Goal: Task Accomplishment & Management: Use online tool/utility

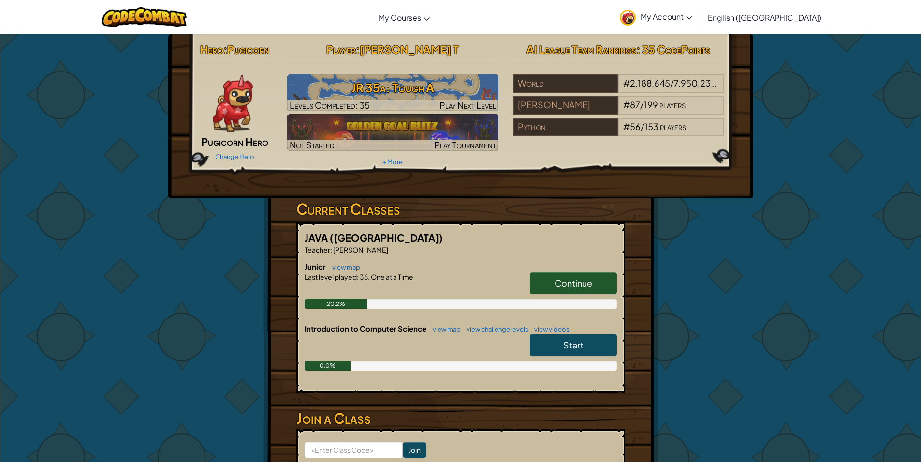
click at [583, 280] on span "Continue" at bounding box center [574, 282] width 38 height 11
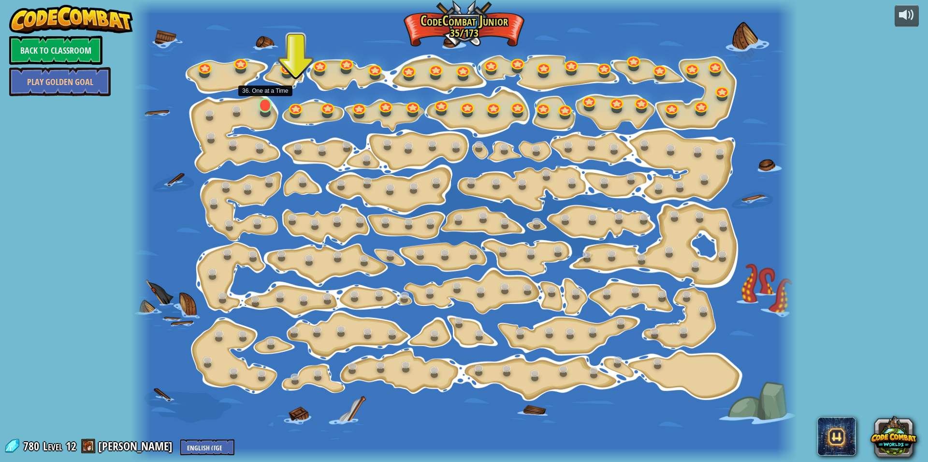
click at [273, 109] on div "15. Step Change Change step arguments. 15a. Step Change A (practice) 11. Go Sma…" at bounding box center [464, 231] width 666 height 462
click at [265, 105] on link at bounding box center [264, 104] width 19 height 19
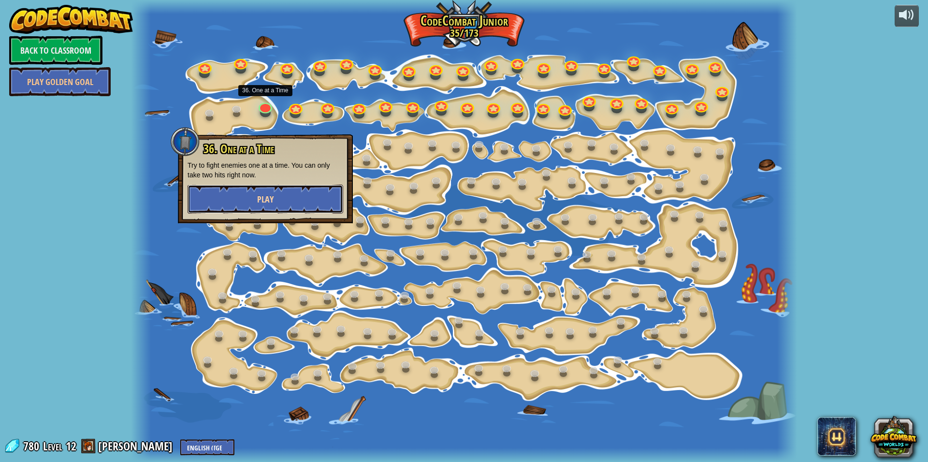
click at [315, 200] on button "Play" at bounding box center [266, 199] width 156 height 29
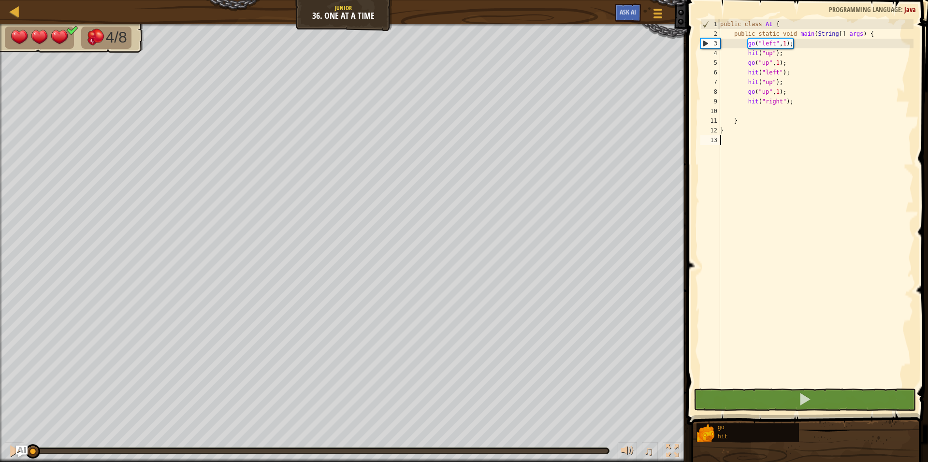
click at [782, 111] on div "public class AI { public static void main ( String [ ] args ) { go ( "left" , 1…" at bounding box center [815, 212] width 195 height 387
type textarea "g"
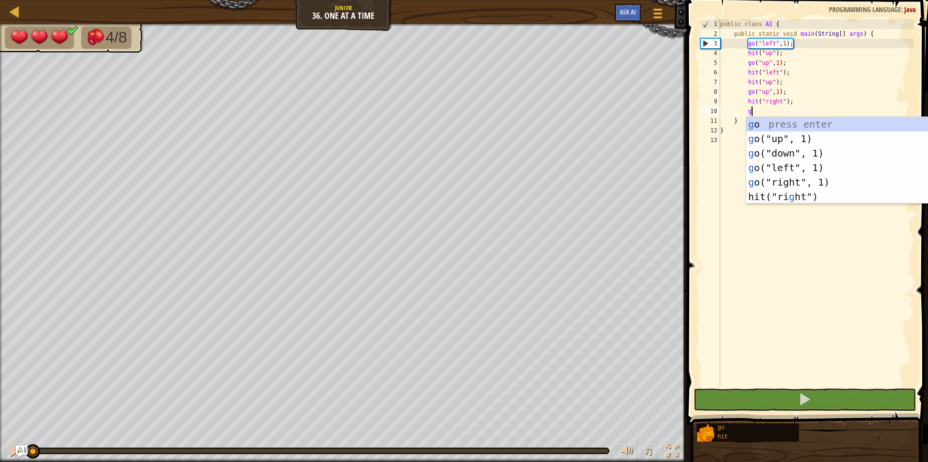
scroll to position [4, 2]
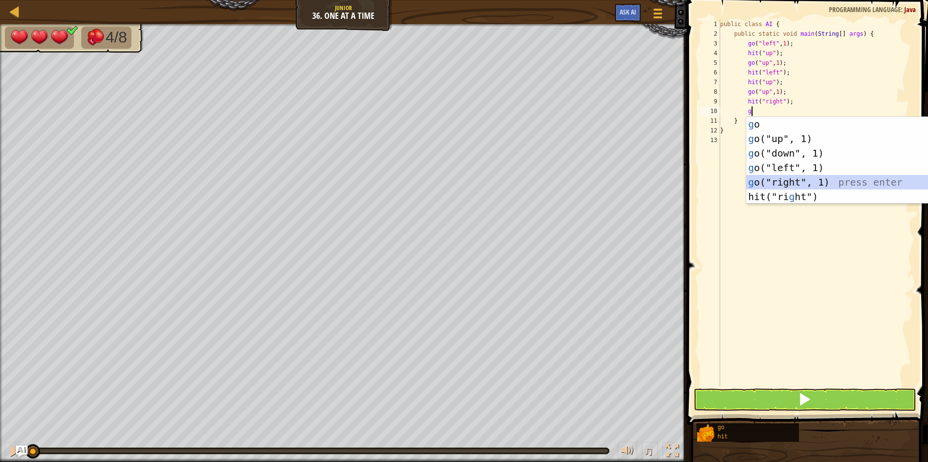
click at [803, 184] on div "g o press enter g o("up", 1) press enter g o("down", 1) press enter g o("left",…" at bounding box center [837, 175] width 183 height 116
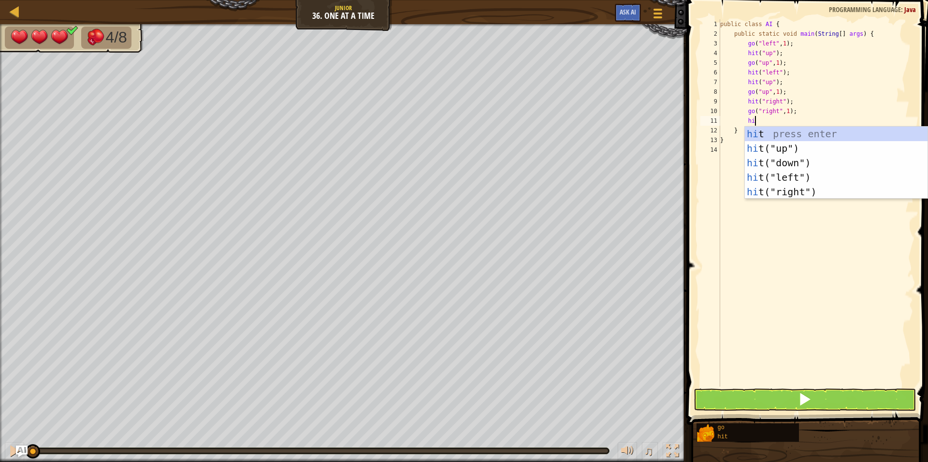
type textarea "hi"
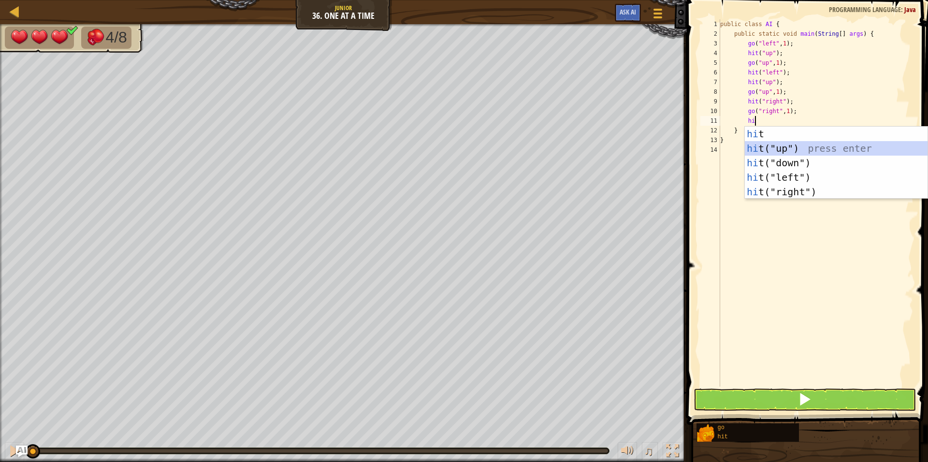
click at [793, 152] on div "hi t press enter hi t("up") press enter hi t("down") press enter hi t("left") p…" at bounding box center [836, 178] width 183 height 102
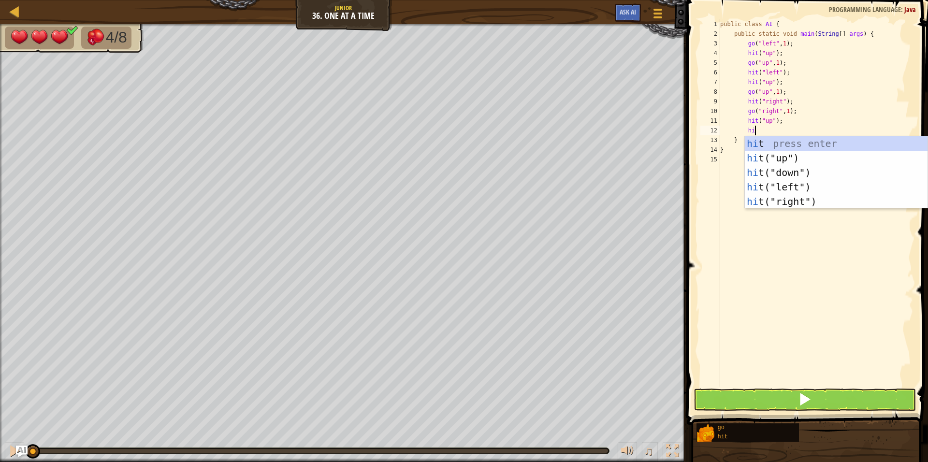
type textarea "hi"
click at [804, 200] on div "hi t press enter hi t("up") press enter hi t("down") press enter hi t("left") p…" at bounding box center [836, 187] width 183 height 102
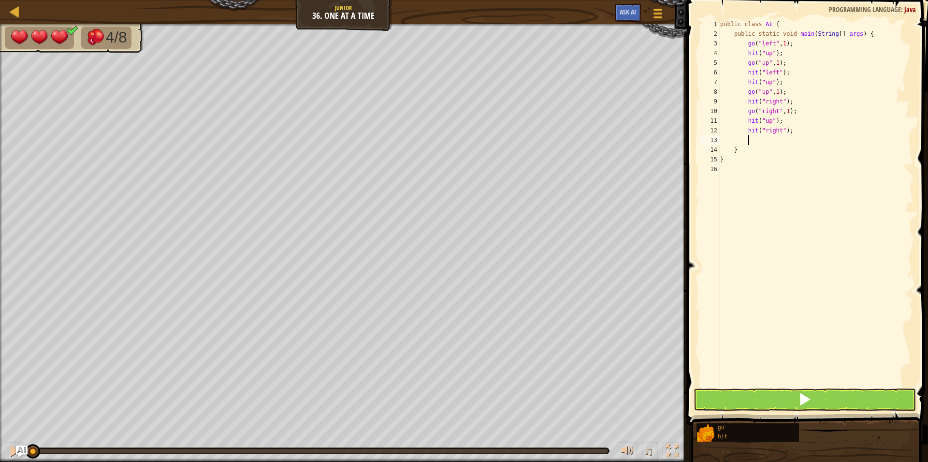
scroll to position [4, 2]
type textarea "g"
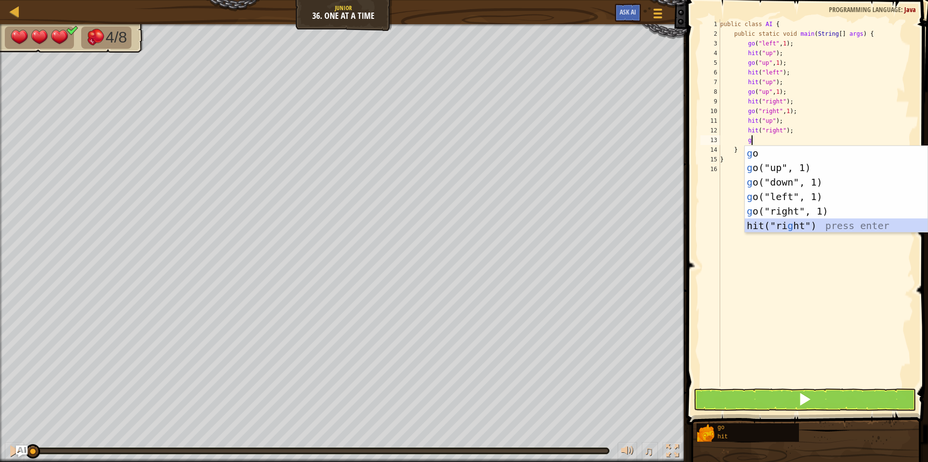
click at [819, 228] on div "g o press enter g o("up", 1) press enter g o("down", 1) press enter g o("left",…" at bounding box center [836, 204] width 183 height 116
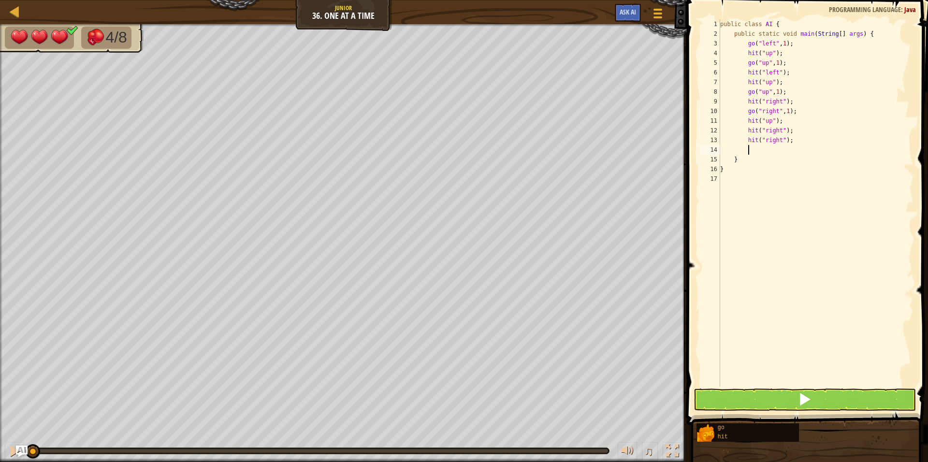
type textarea "h"
click at [796, 142] on div "public class AI { public static void main ( String [ ] args ) { go ( "left" , 1…" at bounding box center [815, 212] width 195 height 387
type textarea "h"
type textarea "g"
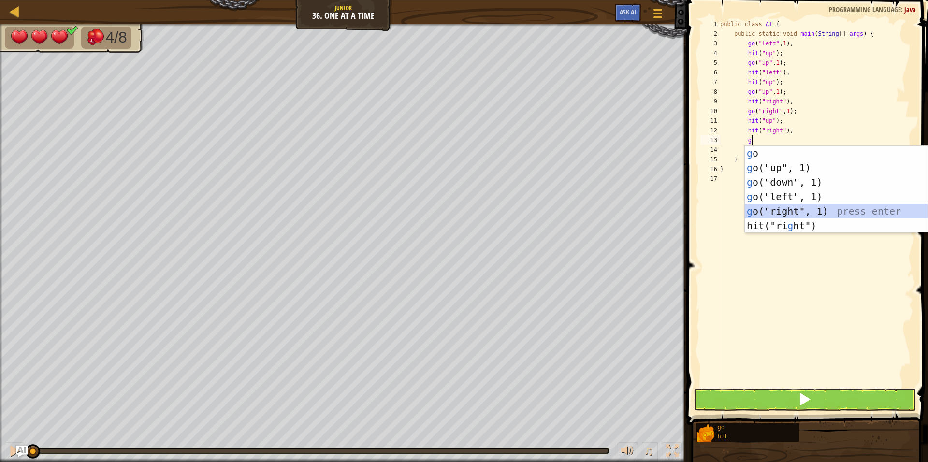
click at [816, 212] on div "g o press enter g o("up", 1) press enter g o("down", 1) press enter g o("left",…" at bounding box center [836, 204] width 183 height 116
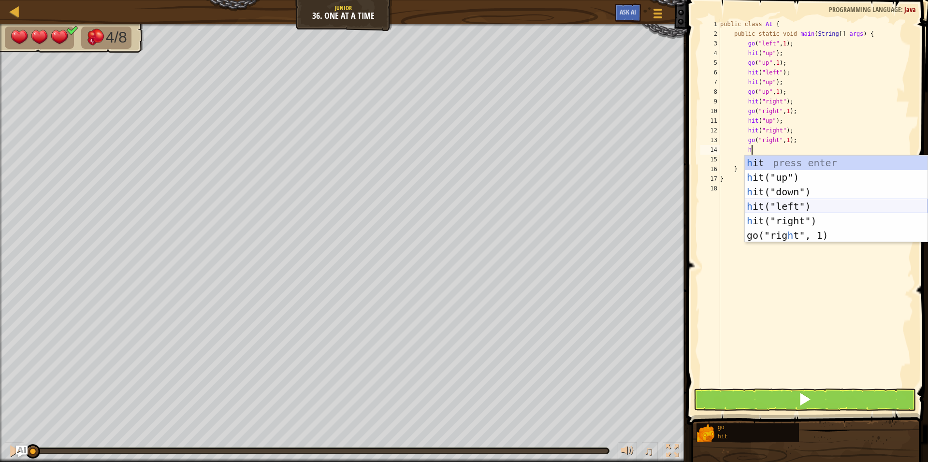
type textarea "hi"
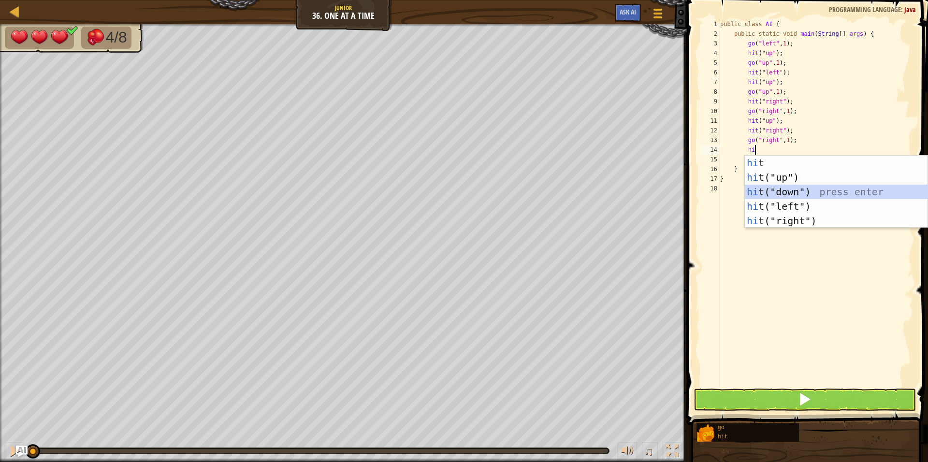
click at [774, 190] on div "hi t press enter hi t("up") press enter hi t("down") press enter hi t("left") p…" at bounding box center [836, 207] width 183 height 102
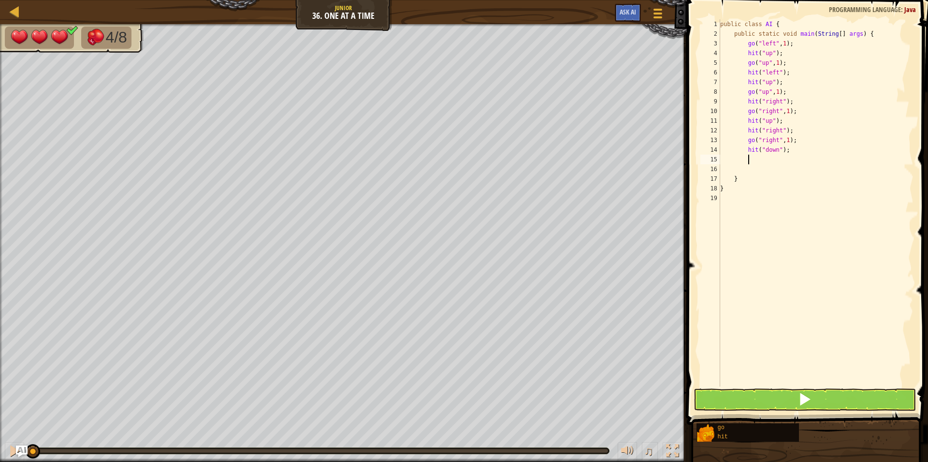
scroll to position [4, 2]
type textarea "g"
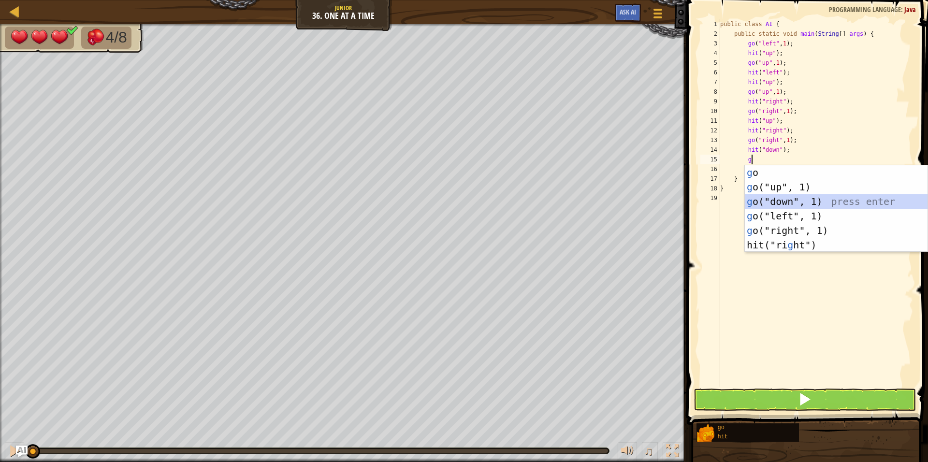
click at [820, 204] on div "g o press enter g o("up", 1) press enter g o("down", 1) press enter g o("left",…" at bounding box center [836, 223] width 183 height 116
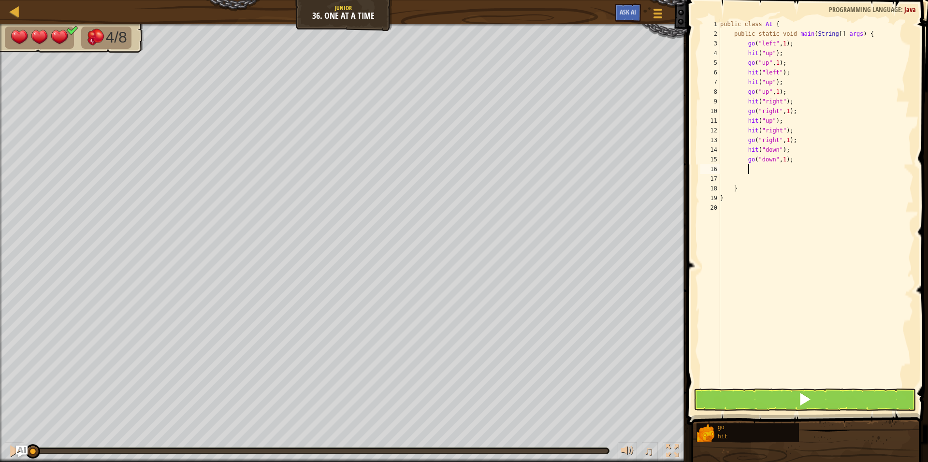
type textarea "h"
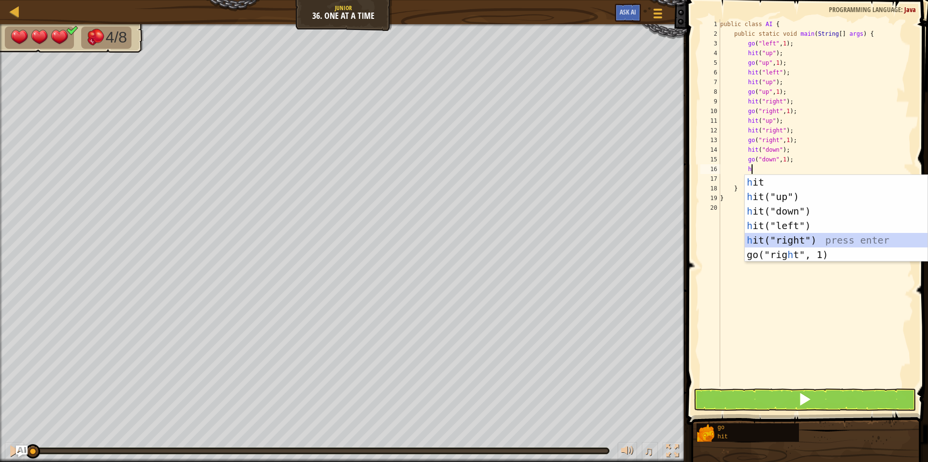
click at [812, 238] on div "h it press enter h it("up") press enter h it("down") press enter h it("left") p…" at bounding box center [836, 233] width 183 height 116
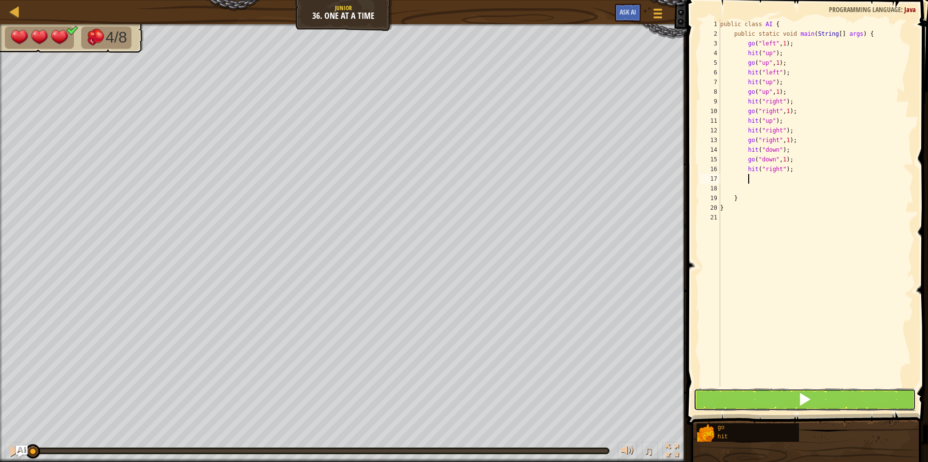
click at [853, 400] on button at bounding box center [805, 400] width 222 height 22
click at [797, 396] on button at bounding box center [805, 400] width 222 height 22
click at [803, 400] on span at bounding box center [805, 400] width 14 height 14
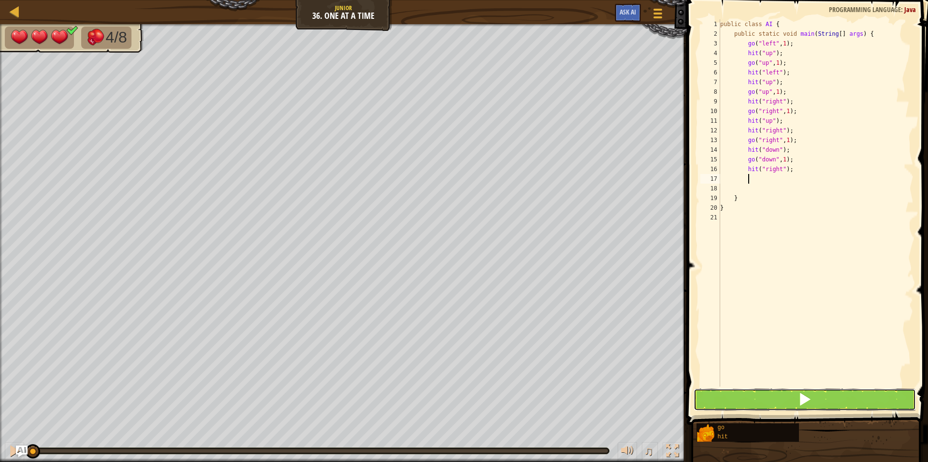
click at [803, 400] on span at bounding box center [805, 400] width 14 height 14
click at [803, 398] on span at bounding box center [805, 400] width 14 height 14
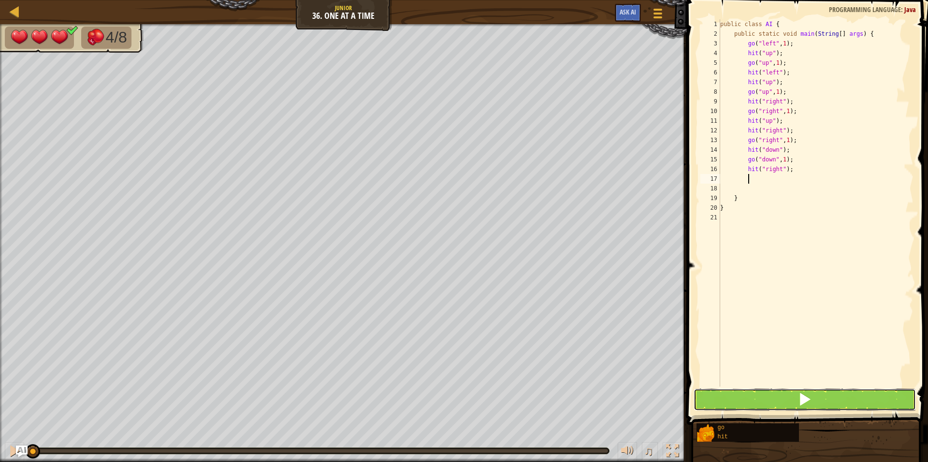
click at [803, 398] on span at bounding box center [805, 400] width 14 height 14
click at [803, 397] on span at bounding box center [805, 400] width 14 height 14
click at [803, 396] on span at bounding box center [805, 400] width 14 height 14
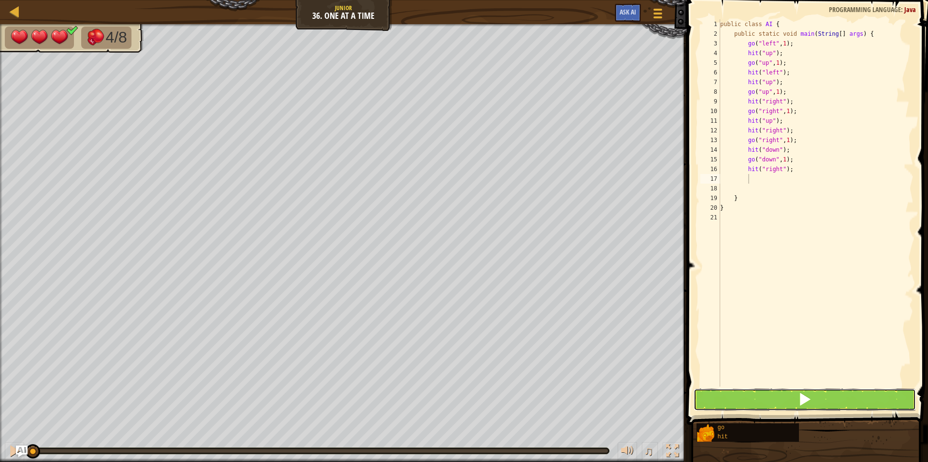
click at [803, 396] on span at bounding box center [805, 400] width 14 height 14
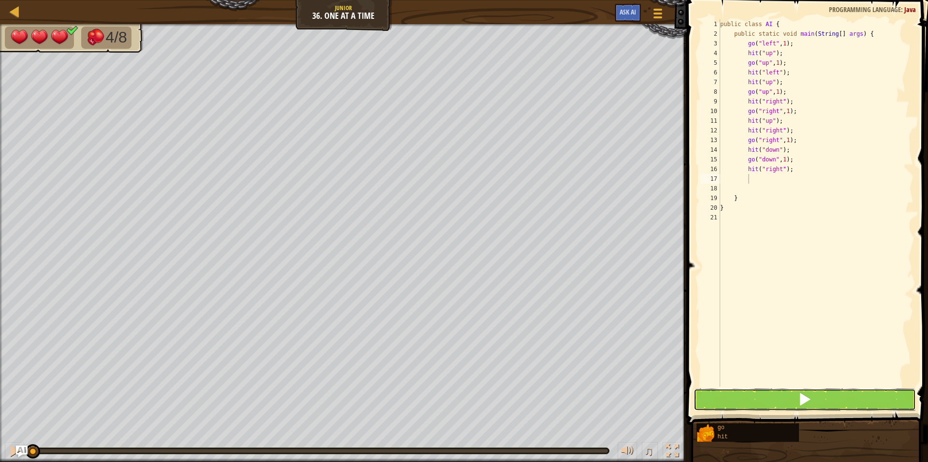
click at [803, 396] on span at bounding box center [805, 400] width 14 height 14
click at [803, 395] on span at bounding box center [805, 400] width 14 height 14
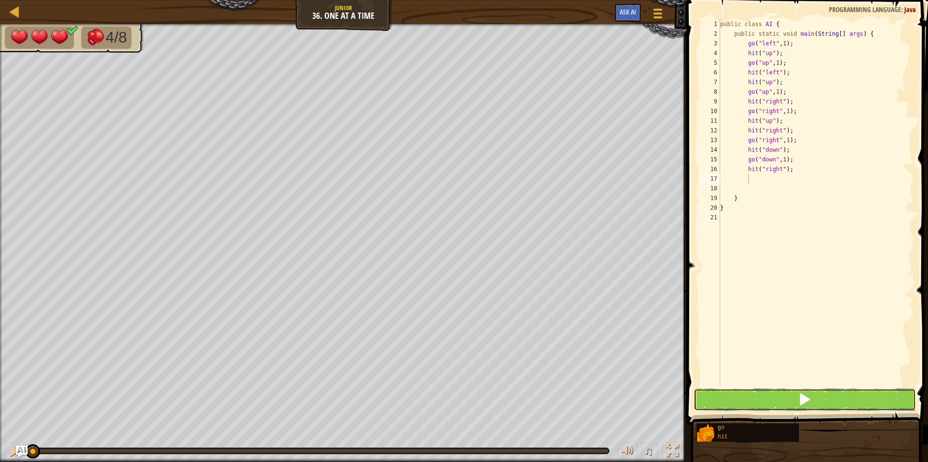
click at [803, 395] on span at bounding box center [805, 400] width 14 height 14
drag, startPoint x: 803, startPoint y: 395, endPoint x: 804, endPoint y: 387, distance: 8.3
click at [803, 393] on span at bounding box center [805, 400] width 14 height 14
click at [836, 395] on button at bounding box center [805, 400] width 222 height 22
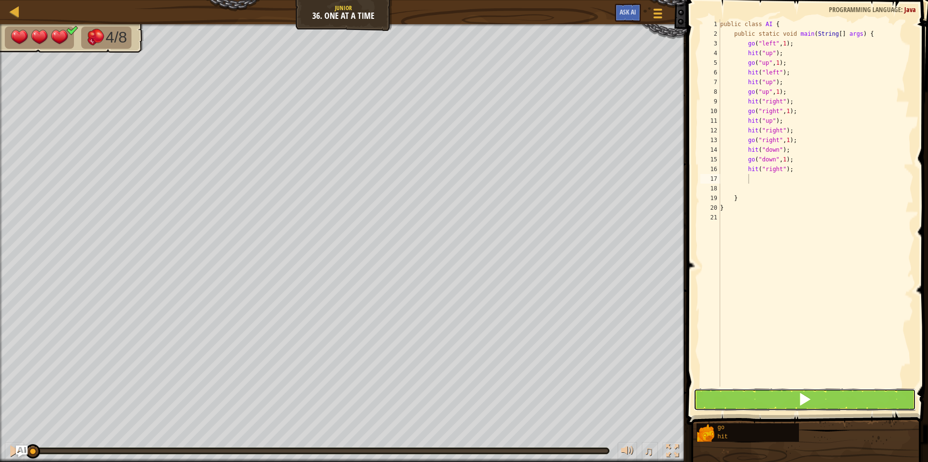
click at [835, 396] on button at bounding box center [805, 400] width 222 height 22
click at [832, 397] on button at bounding box center [805, 400] width 222 height 22
click at [832, 398] on button at bounding box center [805, 400] width 222 height 22
click at [827, 399] on button at bounding box center [805, 400] width 222 height 22
click at [822, 400] on button at bounding box center [805, 400] width 222 height 22
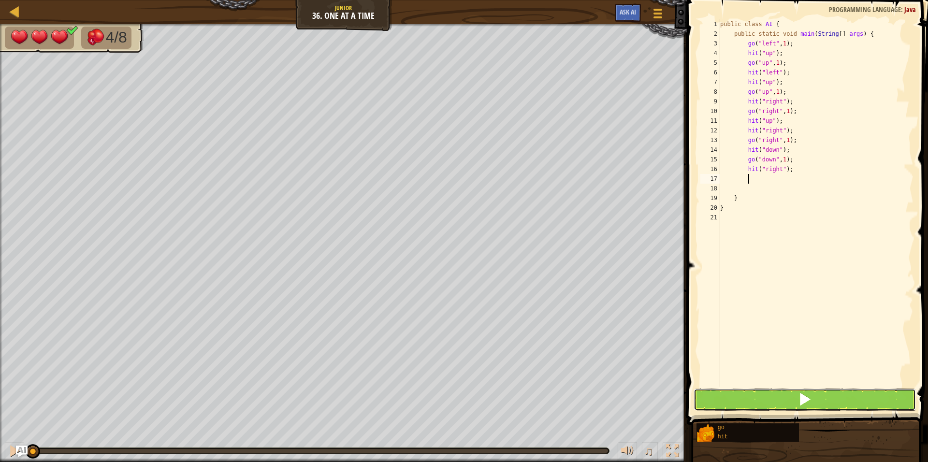
click at [822, 400] on button at bounding box center [805, 400] width 222 height 22
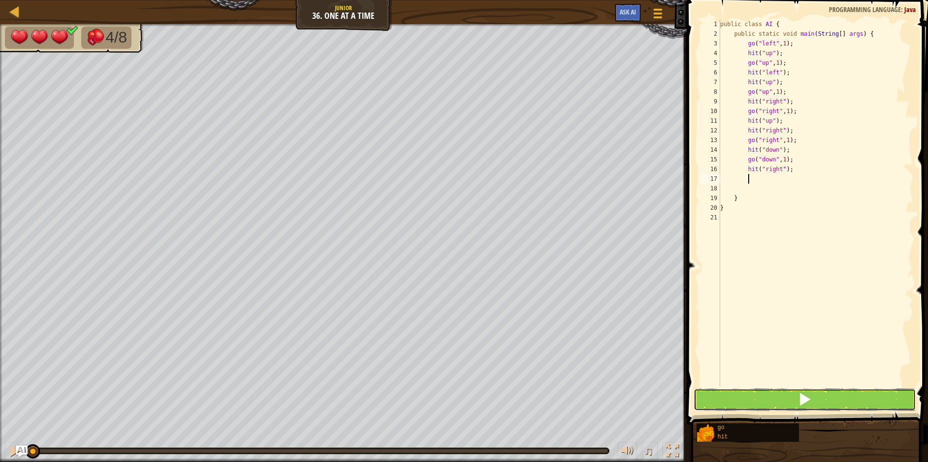
click at [792, 392] on button at bounding box center [805, 400] width 222 height 22
click at [803, 394] on span at bounding box center [805, 400] width 14 height 14
click at [809, 401] on span at bounding box center [805, 400] width 14 height 14
click at [811, 403] on span at bounding box center [805, 400] width 14 height 14
drag, startPoint x: 809, startPoint y: 401, endPoint x: 799, endPoint y: 398, distance: 10.0
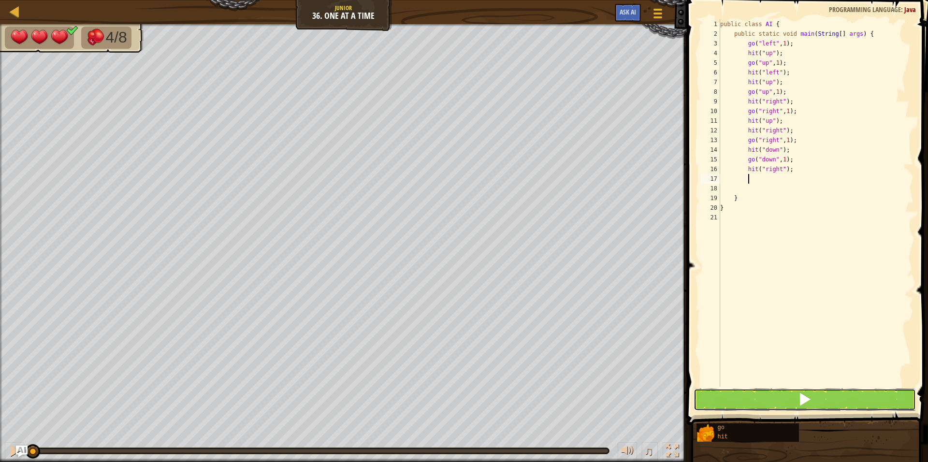
click at [803, 400] on span at bounding box center [805, 400] width 14 height 14
click at [795, 397] on button at bounding box center [805, 400] width 222 height 22
click at [796, 397] on button at bounding box center [805, 400] width 222 height 22
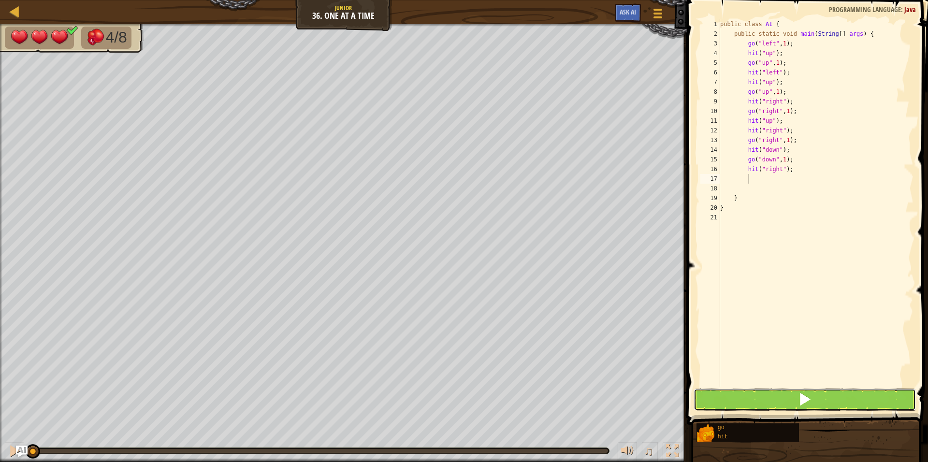
click at [796, 397] on button at bounding box center [805, 400] width 222 height 22
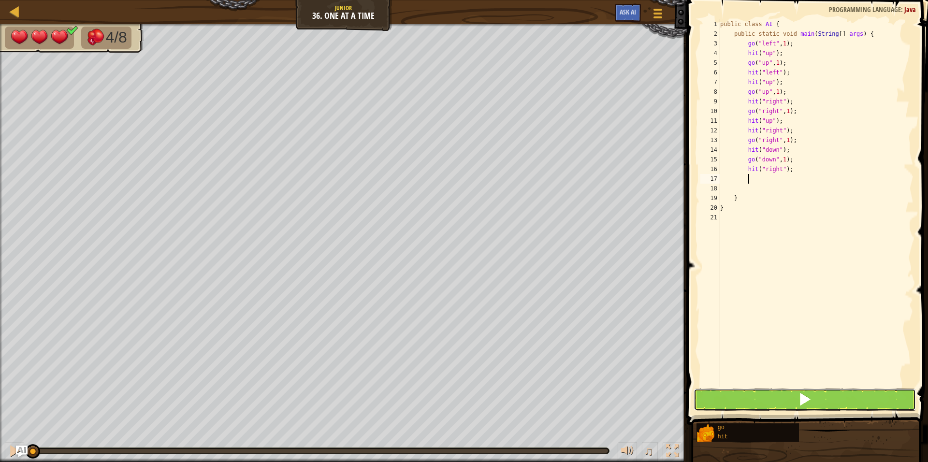
click at [798, 395] on button at bounding box center [805, 400] width 222 height 22
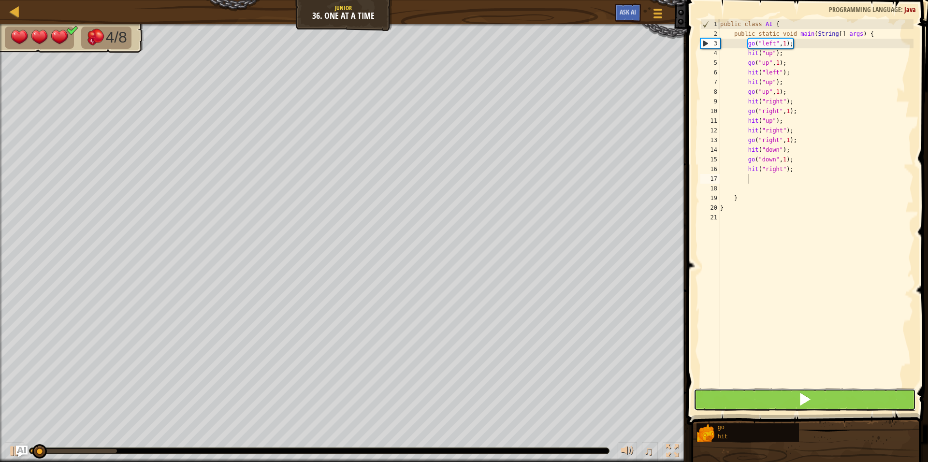
click at [798, 395] on button at bounding box center [805, 400] width 222 height 22
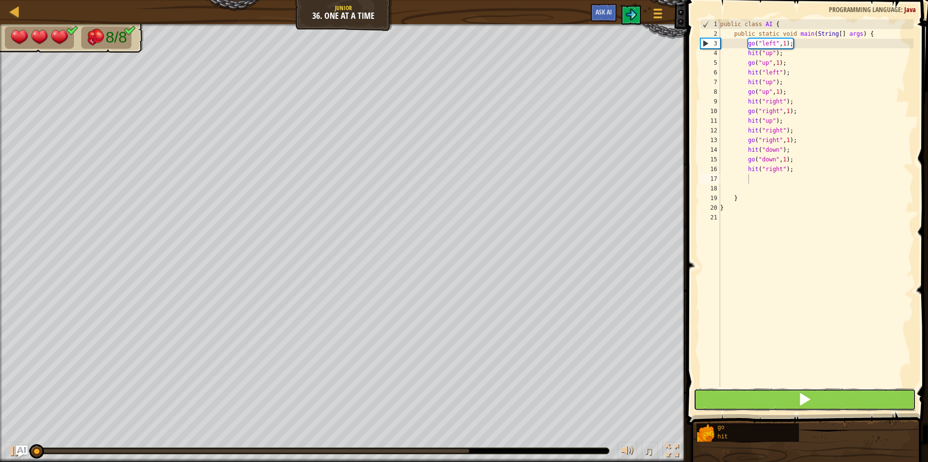
click at [798, 395] on button at bounding box center [805, 400] width 222 height 22
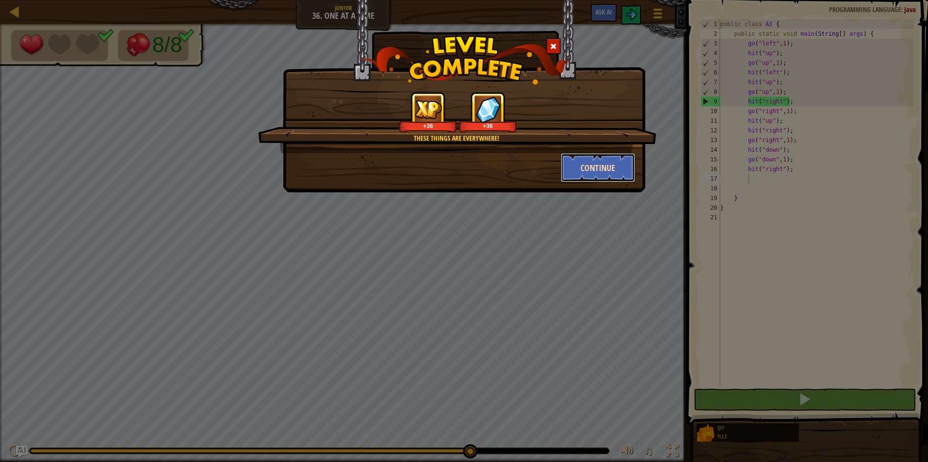
click at [623, 169] on button "Continue" at bounding box center [598, 167] width 75 height 29
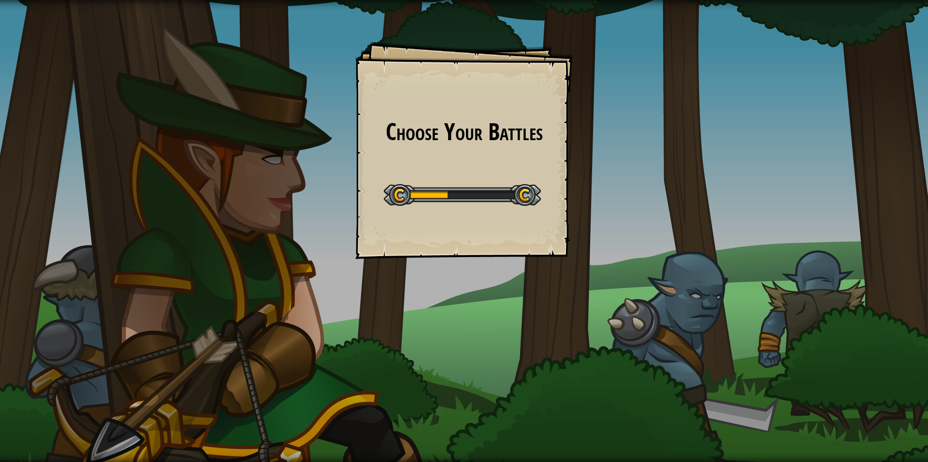
click at [454, 217] on div "Choose Your Battles Goals Start Level Error loading from server. Try refreshing…" at bounding box center [464, 151] width 218 height 218
click at [536, 218] on div "Choose Your Battles Goals Start Level Error loading from server. Try refreshing…" at bounding box center [464, 151] width 218 height 218
click at [535, 219] on div "Choose Your Battles Goals Start Level Error loading from server. Try refreshing…" at bounding box center [464, 151] width 218 height 218
click at [522, 178] on div "Start Level" at bounding box center [462, 194] width 157 height 39
click at [397, 193] on div at bounding box center [462, 195] width 157 height 22
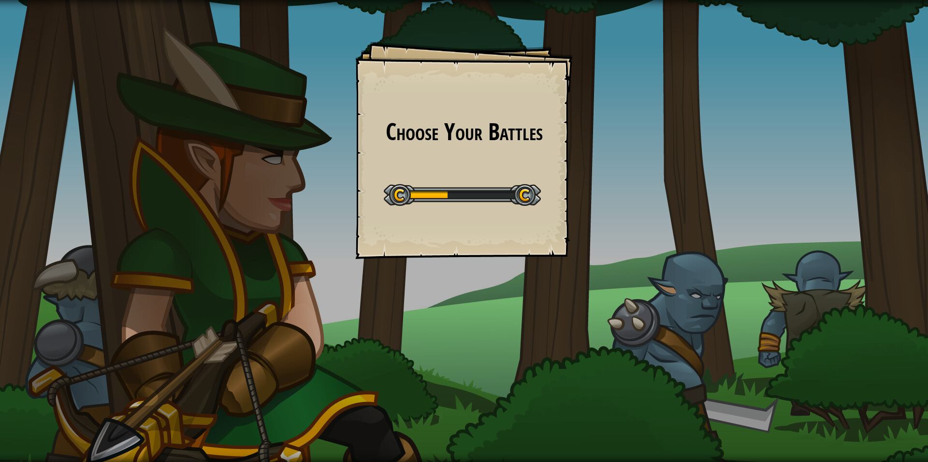
click at [503, 262] on div "Choose Your Battles Goals Start Level Error loading from server. Try refreshing…" at bounding box center [464, 231] width 928 height 462
click at [423, 201] on div at bounding box center [462, 195] width 157 height 22
click at [519, 188] on div "Start Level" at bounding box center [462, 194] width 157 height 39
drag, startPoint x: 444, startPoint y: 266, endPoint x: 448, endPoint y: 255, distance: 11.9
click at [449, 263] on div "Choose Your Battles Goals Start Level Error loading from server. Try refreshing…" at bounding box center [464, 231] width 928 height 462
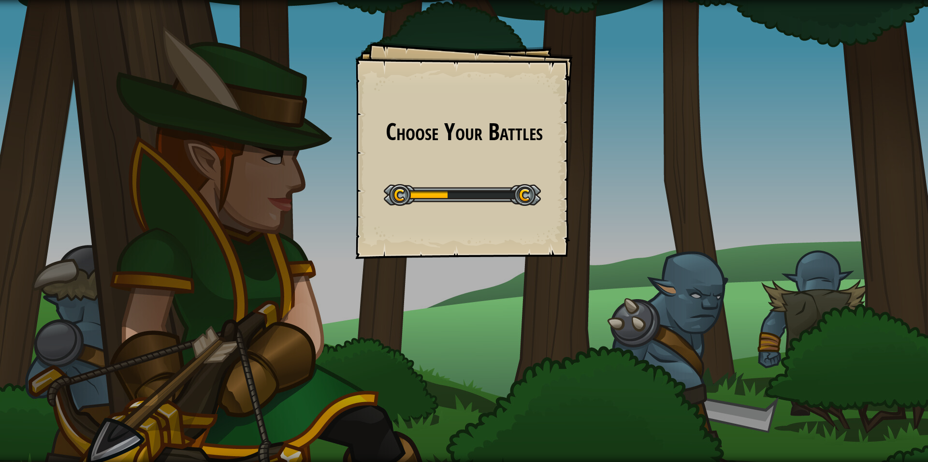
drag, startPoint x: 400, startPoint y: 131, endPoint x: 758, endPoint y: 72, distance: 362.1
click at [481, 110] on div "Choose Your Battles Goals Start Level Error loading from server. Try refreshing…" at bounding box center [464, 151] width 218 height 218
drag, startPoint x: 665, startPoint y: 168, endPoint x: 584, endPoint y: 210, distance: 90.4
click at [662, 169] on div "Choose Your Battles Goals Start Level Error loading from server. Try refreshing…" at bounding box center [464, 231] width 928 height 462
click at [470, 209] on div "Choose Your Battles Goals Start Level Error loading from server. Try refreshing…" at bounding box center [464, 151] width 218 height 218
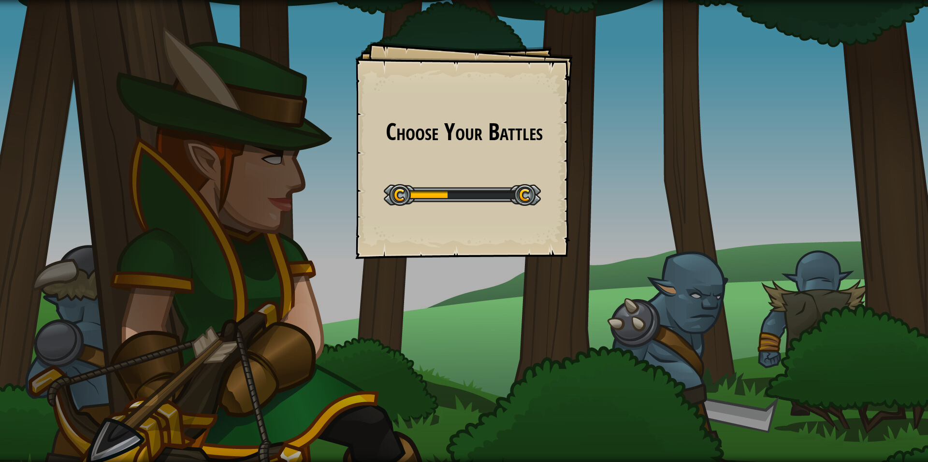
click at [416, 202] on div at bounding box center [462, 195] width 157 height 22
click at [530, 202] on div at bounding box center [462, 195] width 157 height 22
drag, startPoint x: 478, startPoint y: 205, endPoint x: 388, endPoint y: 194, distance: 90.1
click at [387, 196] on div at bounding box center [462, 195] width 157 height 22
drag, startPoint x: 388, startPoint y: 194, endPoint x: 398, endPoint y: 190, distance: 11.0
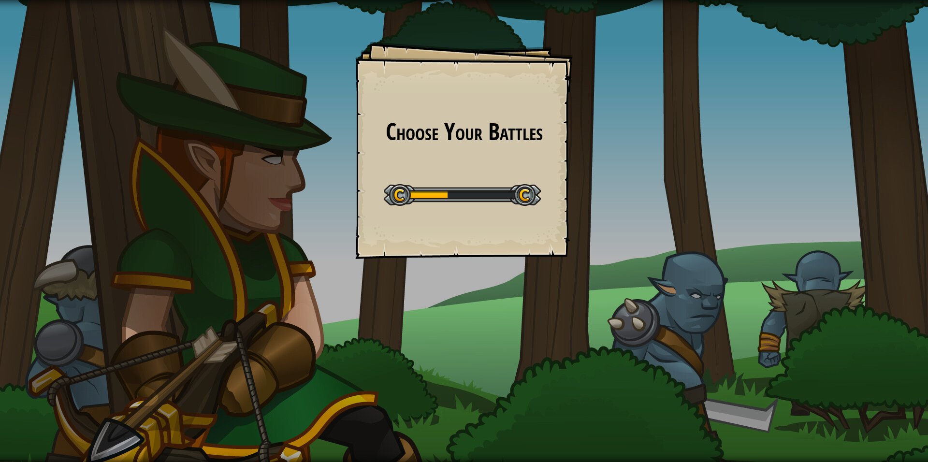
click at [390, 193] on div at bounding box center [462, 195] width 157 height 22
drag, startPoint x: 600, startPoint y: 225, endPoint x: 462, endPoint y: 221, distance: 138.3
click at [572, 225] on div "Choose Your Battles Goals Start Level Error loading from server. Try refreshing…" at bounding box center [464, 231] width 928 height 462
drag, startPoint x: 415, startPoint y: 207, endPoint x: 480, endPoint y: 198, distance: 65.8
click at [430, 204] on div "Start Level" at bounding box center [462, 194] width 157 height 39
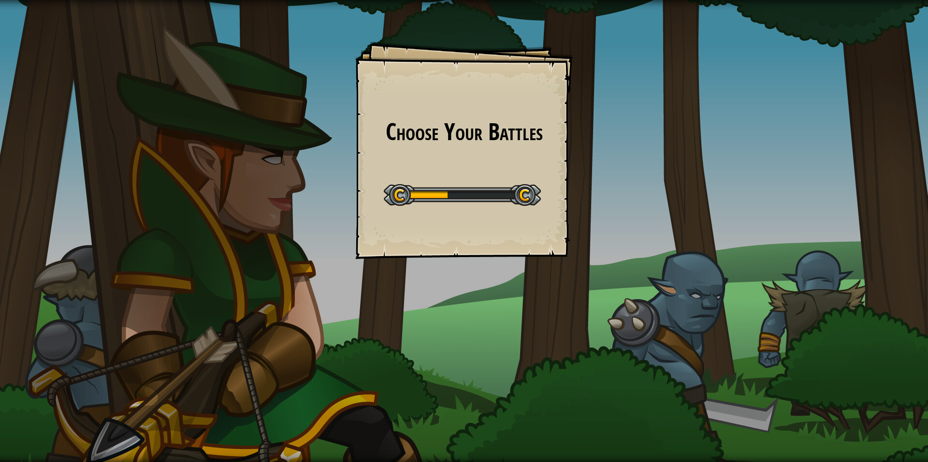
click at [502, 194] on div at bounding box center [462, 195] width 157 height 22
drag, startPoint x: 496, startPoint y: 204, endPoint x: 551, endPoint y: 208, distance: 55.7
click at [506, 204] on div at bounding box center [462, 195] width 157 height 22
click at [577, 216] on div "Choose Your Battles Goals Start Level Error loading from server. Try refreshing…" at bounding box center [464, 231] width 928 height 462
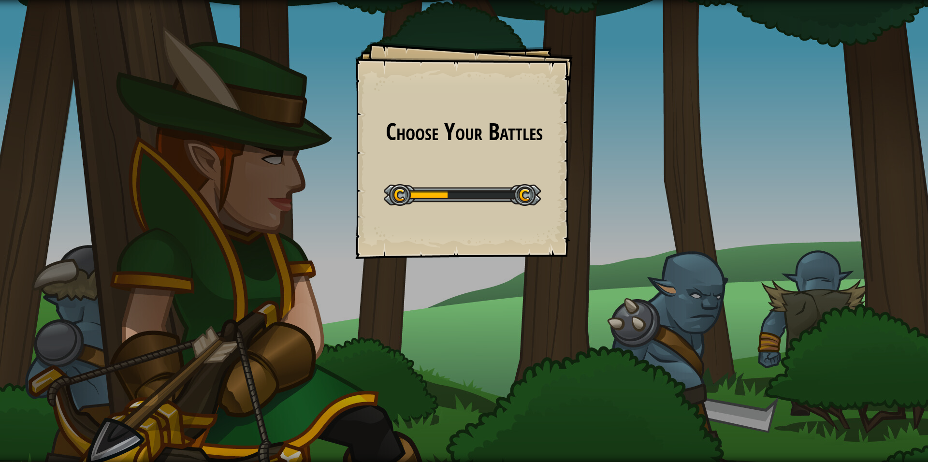
click at [577, 216] on div "Choose Your Battles Goals Start Level Error loading from server. Try refreshing…" at bounding box center [464, 231] width 928 height 462
click at [577, 217] on div "Choose Your Battles Goals Start Level Error loading from server. Try refreshing…" at bounding box center [464, 231] width 928 height 462
click at [490, 237] on div "Choose Your Battles Goals Start Level Error loading from server. Try refreshing…" at bounding box center [464, 151] width 218 height 218
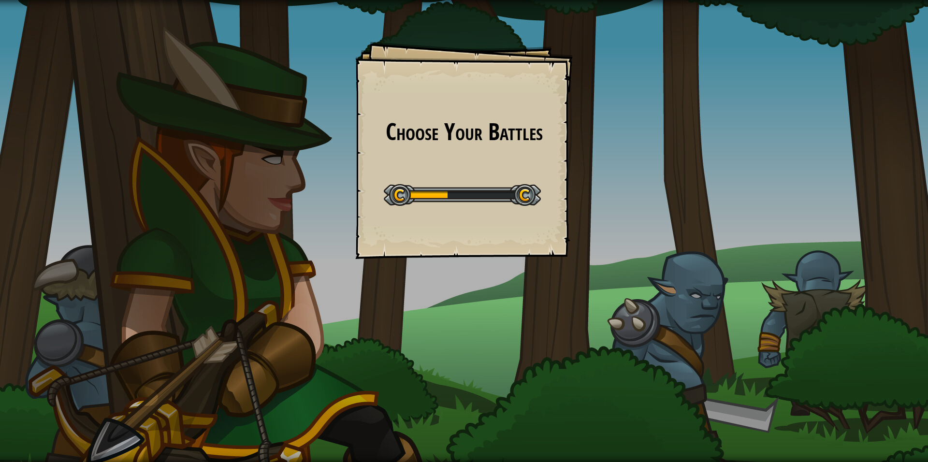
click at [490, 237] on div "Choose Your Battles Goals Start Level Error loading from server. Try refreshing…" at bounding box center [464, 151] width 218 height 218
drag, startPoint x: 488, startPoint y: 239, endPoint x: 535, endPoint y: 237, distance: 46.5
click at [517, 238] on div "Choose Your Battles Goals Start Level Error loading from server. Try refreshing…" at bounding box center [464, 151] width 218 height 218
drag, startPoint x: 391, startPoint y: 233, endPoint x: 448, endPoint y: 229, distance: 57.1
click at [411, 230] on div "Choose Your Battles Goals Start Level Error loading from server. Try refreshing…" at bounding box center [464, 151] width 218 height 218
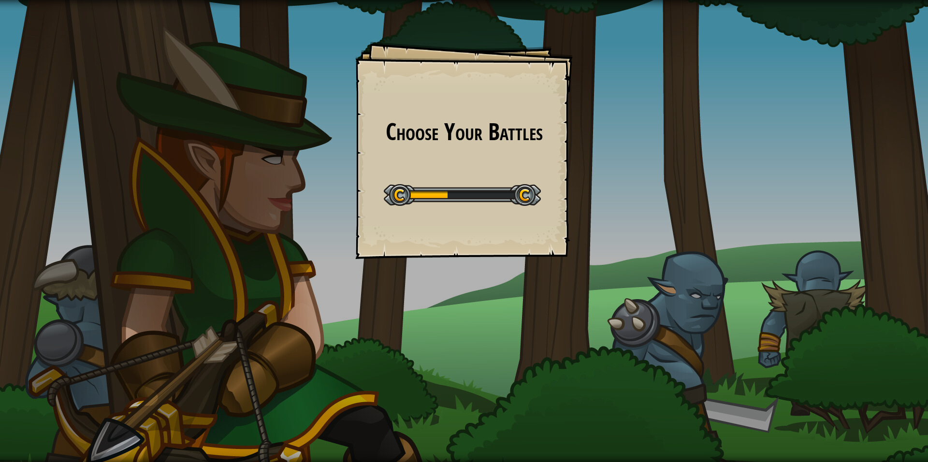
drag, startPoint x: 559, startPoint y: 226, endPoint x: 583, endPoint y: 228, distance: 23.3
click at [581, 228] on div "Choose Your Battles Goals Start Level Error loading from server. Try refreshing…" at bounding box center [464, 231] width 928 height 462
drag, startPoint x: 394, startPoint y: 195, endPoint x: 402, endPoint y: 195, distance: 8.2
click at [402, 195] on div at bounding box center [462, 195] width 157 height 22
drag, startPoint x: 471, startPoint y: 201, endPoint x: 472, endPoint y: 218, distance: 16.5
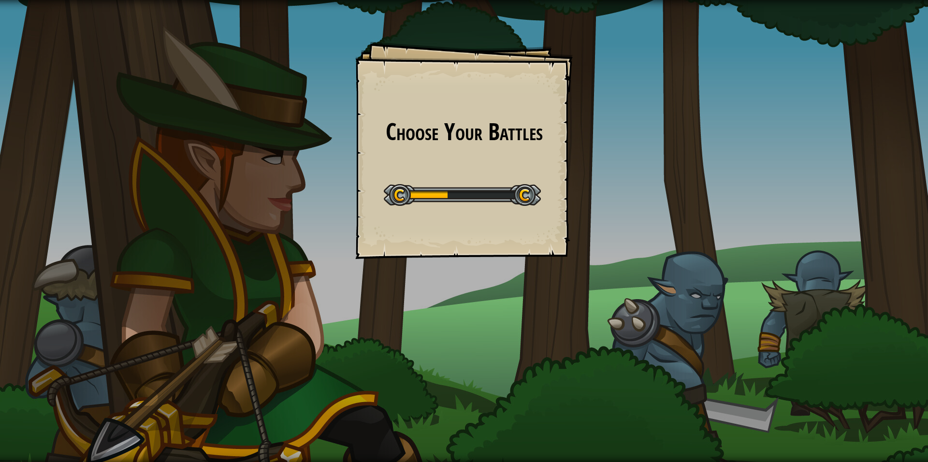
click at [471, 204] on div at bounding box center [462, 195] width 157 height 22
drag, startPoint x: 467, startPoint y: 245, endPoint x: 468, endPoint y: 260, distance: 14.6
click at [466, 262] on div "Choose Your Battles Goals Start Level Error loading from server. Try refreshing…" at bounding box center [464, 231] width 928 height 462
click at [469, 270] on div "Choose Your Battles Goals Start Level Error loading from server. Try refreshing…" at bounding box center [464, 231] width 928 height 462
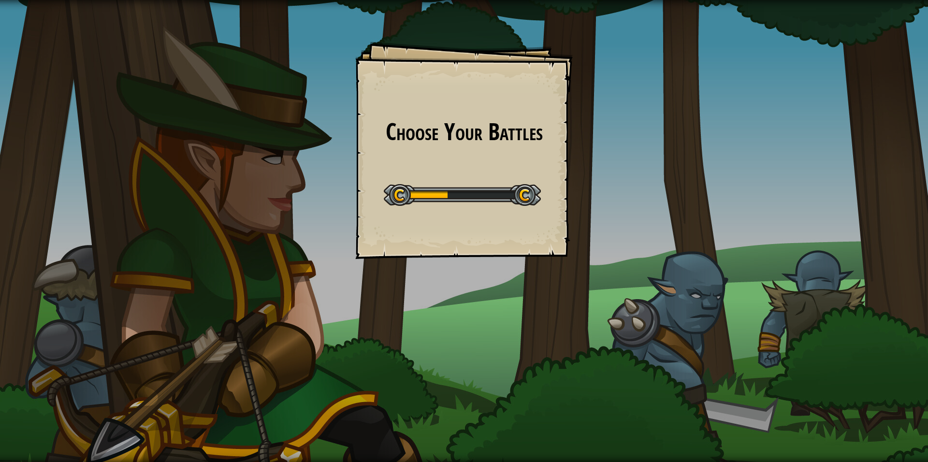
drag, startPoint x: 469, startPoint y: 270, endPoint x: 472, endPoint y: 263, distance: 7.4
click at [469, 269] on div "Choose Your Battles Goals Start Level Error loading from server. Try refreshing…" at bounding box center [464, 231] width 928 height 462
click at [473, 262] on div "Choose Your Battles Goals Start Level Error loading from server. Try refreshing…" at bounding box center [464, 231] width 928 height 462
drag, startPoint x: 473, startPoint y: 262, endPoint x: 463, endPoint y: 260, distance: 10.4
click at [473, 262] on div "Choose Your Battles Goals Start Level Error loading from server. Try refreshing…" at bounding box center [464, 231] width 928 height 462
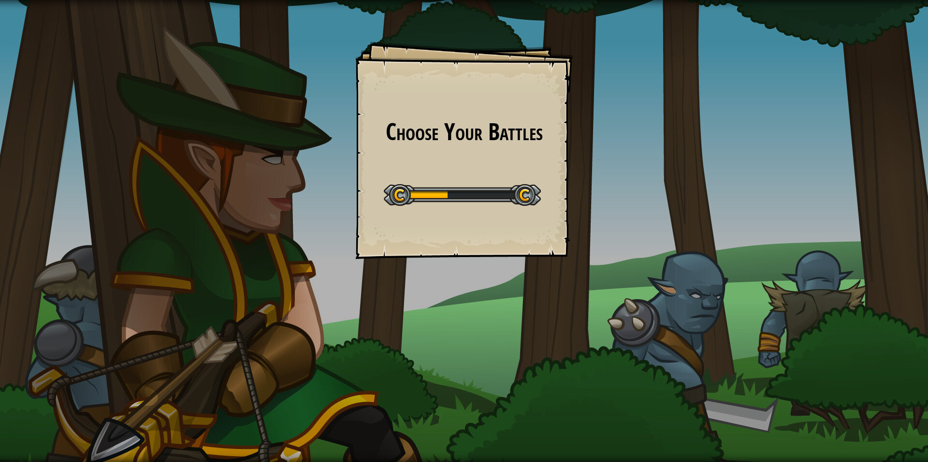
click at [461, 259] on div "Choose Your Battles Goals Start Level Error loading from server. Try refreshing…" at bounding box center [464, 231] width 928 height 462
click at [460, 258] on div "Choose Your Battles Goals Start Level Error loading from server. Try refreshing…" at bounding box center [464, 151] width 218 height 218
click at [496, 197] on div at bounding box center [462, 195] width 157 height 22
drag, startPoint x: 496, startPoint y: 197, endPoint x: 546, endPoint y: 172, distance: 56.2
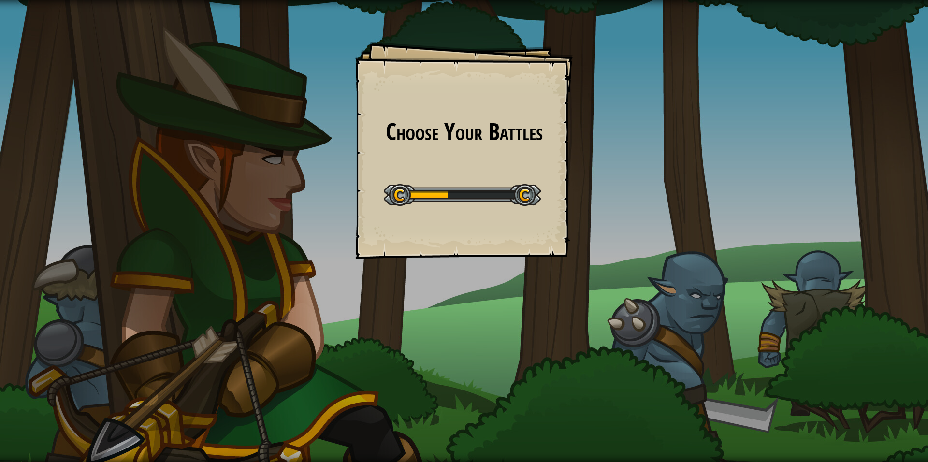
click at [503, 189] on div at bounding box center [462, 195] width 157 height 22
drag, startPoint x: 405, startPoint y: 116, endPoint x: 462, endPoint y: 100, distance: 59.2
click at [473, 56] on div "Choose Your Battles Goals Start Level Error loading from server. Try refreshing…" at bounding box center [464, 151] width 218 height 218
drag, startPoint x: 637, startPoint y: 175, endPoint x: 529, endPoint y: 180, distance: 107.5
click at [596, 176] on div "Choose Your Battles Goals Start Level Error loading from server. Try refreshing…" at bounding box center [464, 231] width 928 height 462
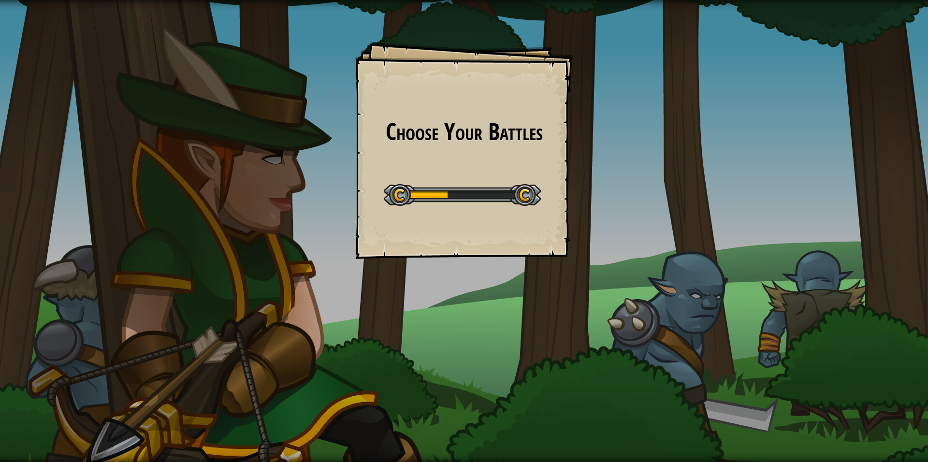
drag, startPoint x: 542, startPoint y: 171, endPoint x: 455, endPoint y: 190, distance: 89.4
click at [542, 171] on div "Choose Your Battles Goals Start Level Error loading from server. Try refreshing…" at bounding box center [464, 151] width 218 height 218
click at [455, 190] on div at bounding box center [462, 195] width 157 height 22
click at [468, 190] on div at bounding box center [462, 195] width 157 height 22
drag, startPoint x: 466, startPoint y: 189, endPoint x: 361, endPoint y: 175, distance: 105.9
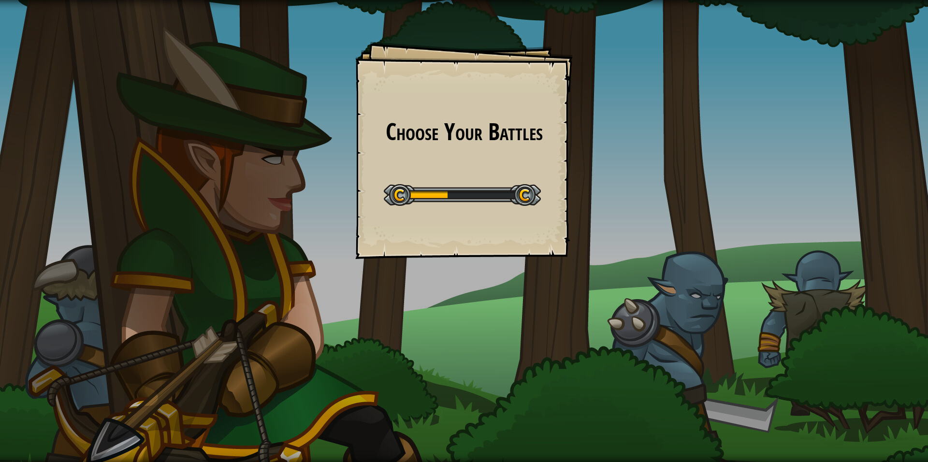
click at [419, 186] on div at bounding box center [462, 195] width 157 height 22
click at [385, 182] on div "Start Level" at bounding box center [462, 194] width 157 height 39
drag, startPoint x: 514, startPoint y: 192, endPoint x: 504, endPoint y: 175, distance: 19.7
click at [505, 176] on div "Start Level" at bounding box center [462, 194] width 157 height 39
drag, startPoint x: 411, startPoint y: 171, endPoint x: 418, endPoint y: 171, distance: 7.3
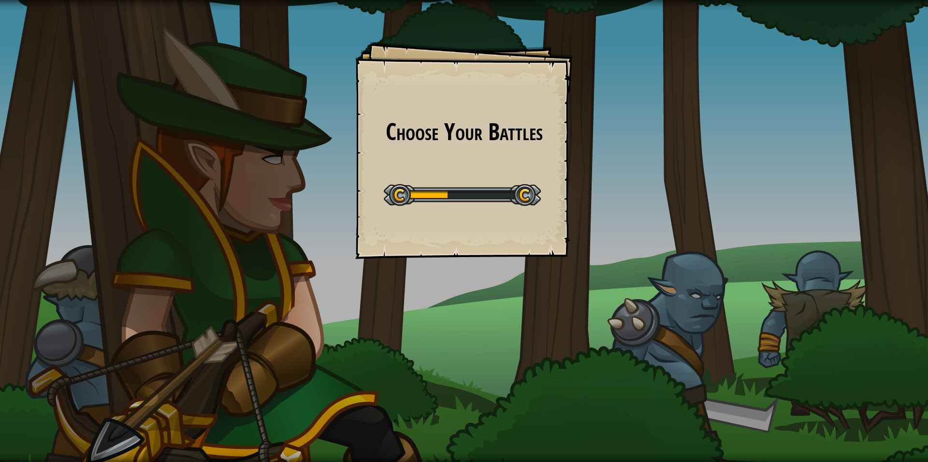
click at [413, 171] on div "Choose Your Battles Goals Start Level Error loading from server. Try refreshing…" at bounding box center [464, 151] width 218 height 218
drag, startPoint x: 420, startPoint y: 173, endPoint x: 428, endPoint y: 172, distance: 8.8
click at [423, 172] on div "Choose Your Battles Goals Start Level Error loading from server. Try refreshing…" at bounding box center [464, 151] width 218 height 218
click at [428, 172] on div "Choose Your Battles Goals Start Level Error loading from server. Try refreshing…" at bounding box center [464, 151] width 218 height 218
drag, startPoint x: 409, startPoint y: 172, endPoint x: 456, endPoint y: 170, distance: 46.5
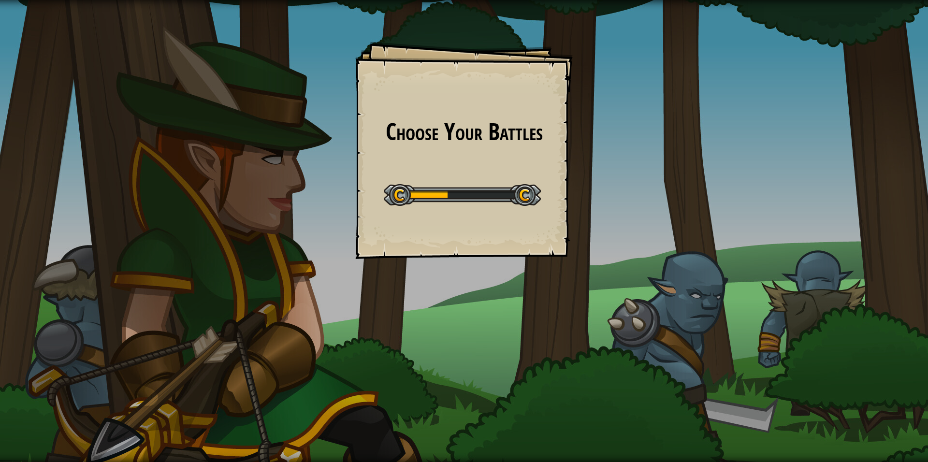
click at [413, 177] on div "Choose Your Battles Goals Start Level Error loading from server. Try refreshing…" at bounding box center [464, 151] width 218 height 218
drag, startPoint x: 457, startPoint y: 171, endPoint x: 467, endPoint y: 171, distance: 9.7
click at [463, 173] on div "Choose Your Battles Goals Start Level Error loading from server. Try refreshing…" at bounding box center [464, 151] width 218 height 218
drag, startPoint x: 477, startPoint y: 171, endPoint x: 471, endPoint y: 178, distance: 8.6
click at [477, 174] on div "Choose Your Battles Goals Start Level Error loading from server. Try refreshing…" at bounding box center [464, 151] width 218 height 218
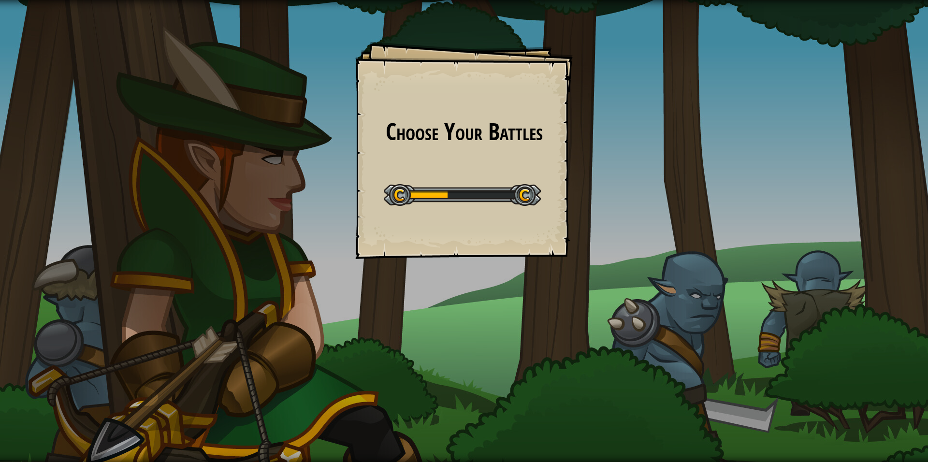
click at [376, 207] on div "Choose Your Battles Goals Start Level Error loading from server. Try refreshing…" at bounding box center [464, 151] width 218 height 218
click at [376, 211] on div "Choose Your Battles Goals Start Level Error loading from server. Try refreshing…" at bounding box center [464, 151] width 218 height 218
click at [476, 234] on div "Choose Your Battles Goals Start Level Error loading from server. Try refreshing…" at bounding box center [464, 151] width 218 height 218
click at [419, 178] on div "Start Level" at bounding box center [462, 194] width 157 height 39
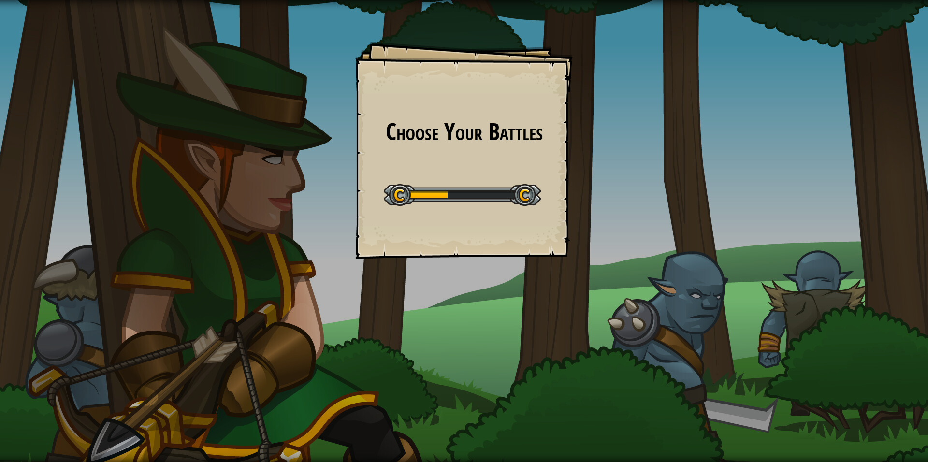
click at [418, 178] on div "Start Level" at bounding box center [462, 194] width 157 height 39
click at [411, 192] on div at bounding box center [462, 195] width 157 height 22
drag, startPoint x: 445, startPoint y: 215, endPoint x: 446, endPoint y: 200, distance: 14.5
click at [445, 208] on div "Choose Your Battles Goals Start Level Error loading from server. Try refreshing…" at bounding box center [464, 151] width 218 height 218
